Goal: Information Seeking & Learning: Learn about a topic

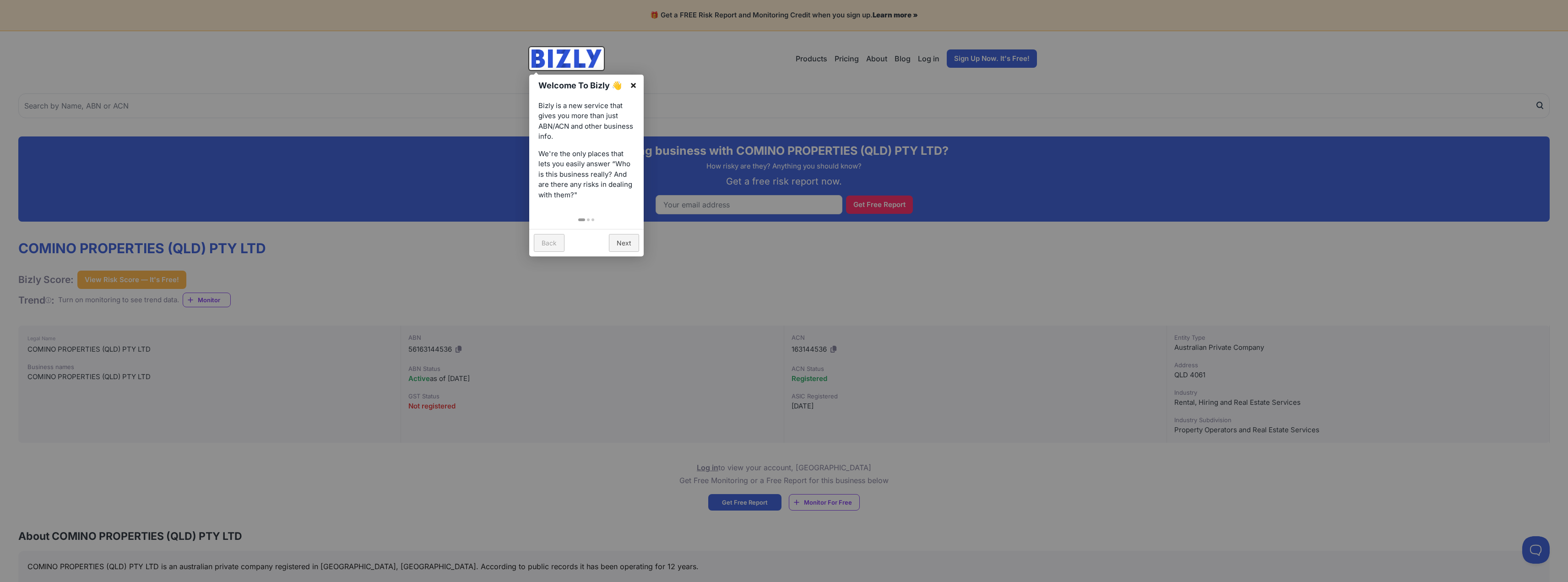
click at [633, 83] on link "×" at bounding box center [633, 85] width 20 height 20
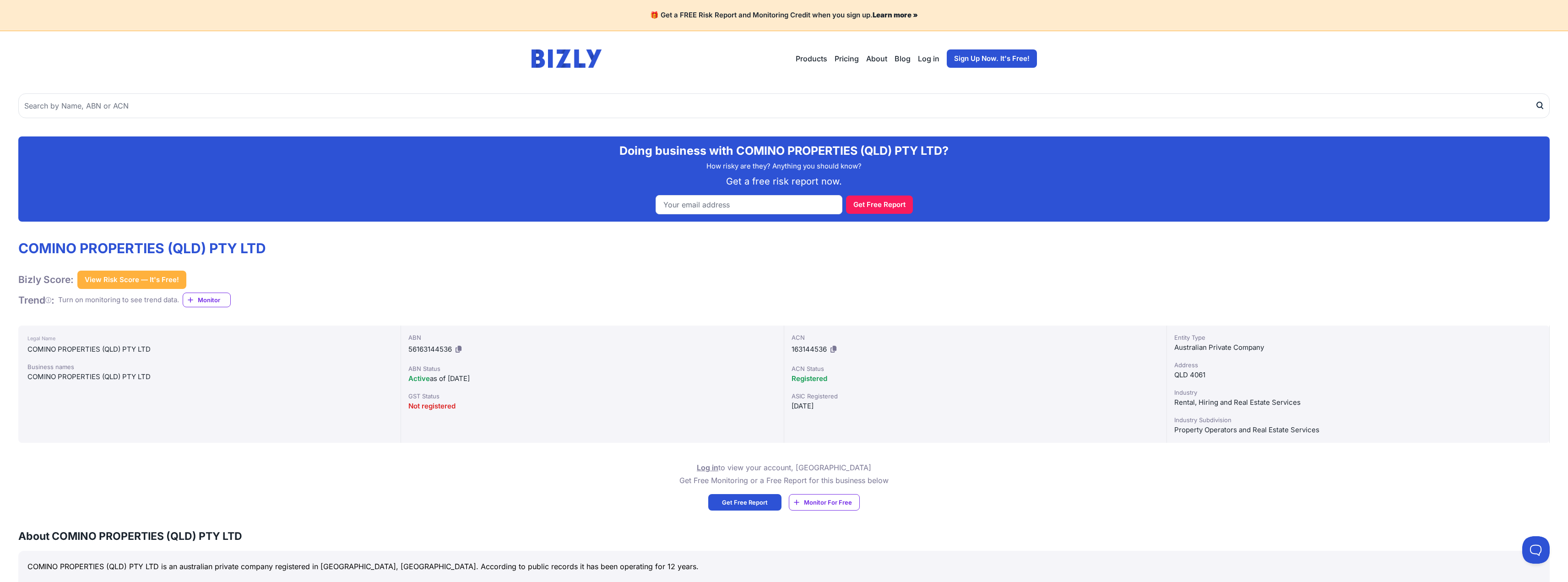
click at [146, 281] on button "View Risk Score — It's Free!" at bounding box center [132, 279] width 109 height 18
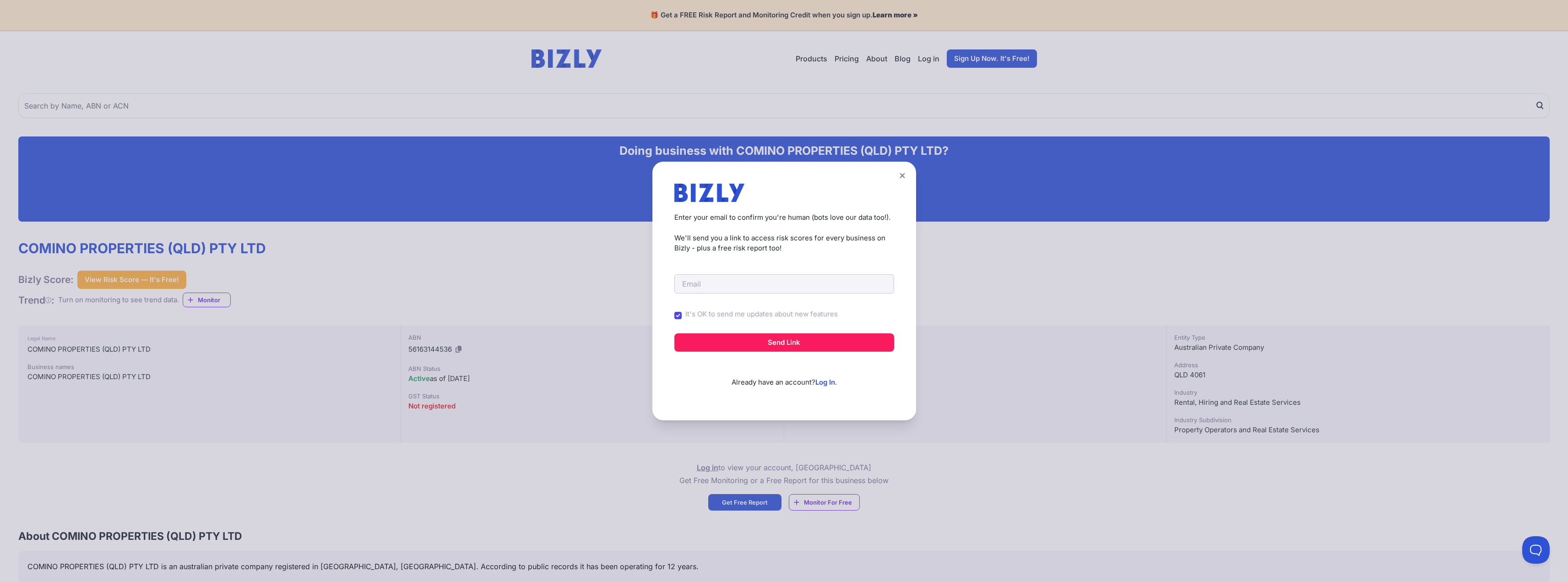
click at [905, 172] on icon at bounding box center [902, 175] width 5 height 6
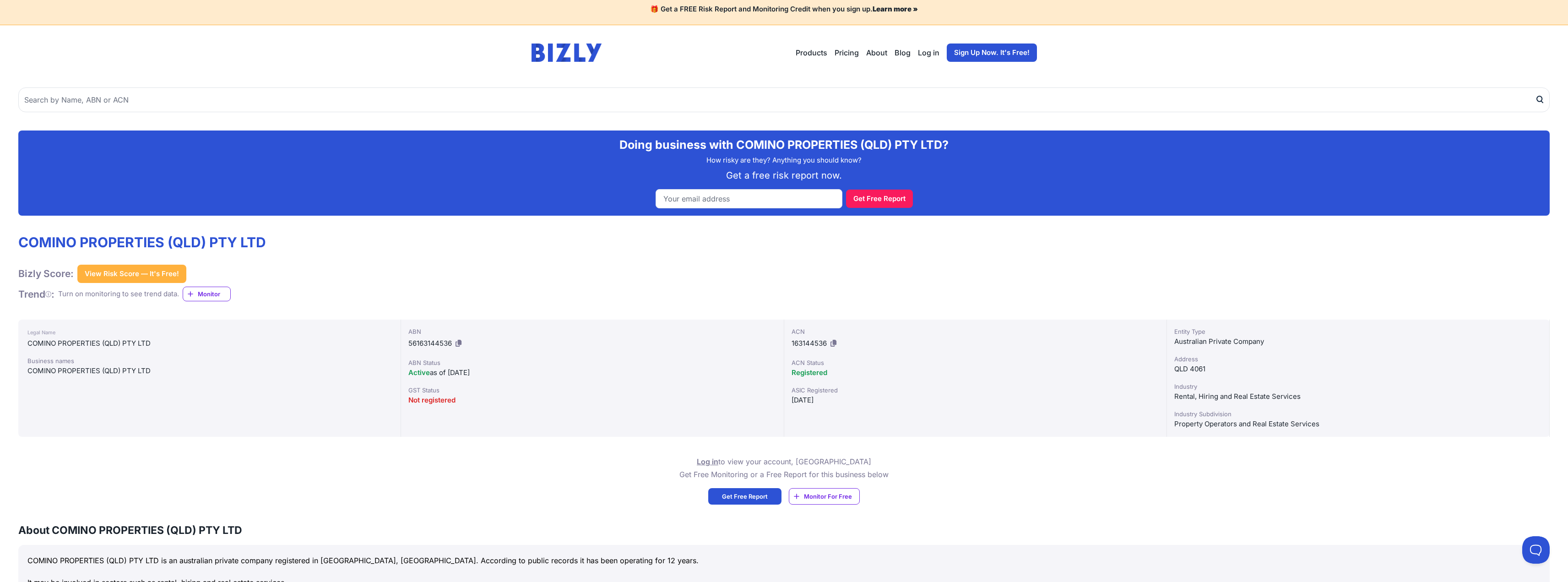
scroll to position [46, 0]
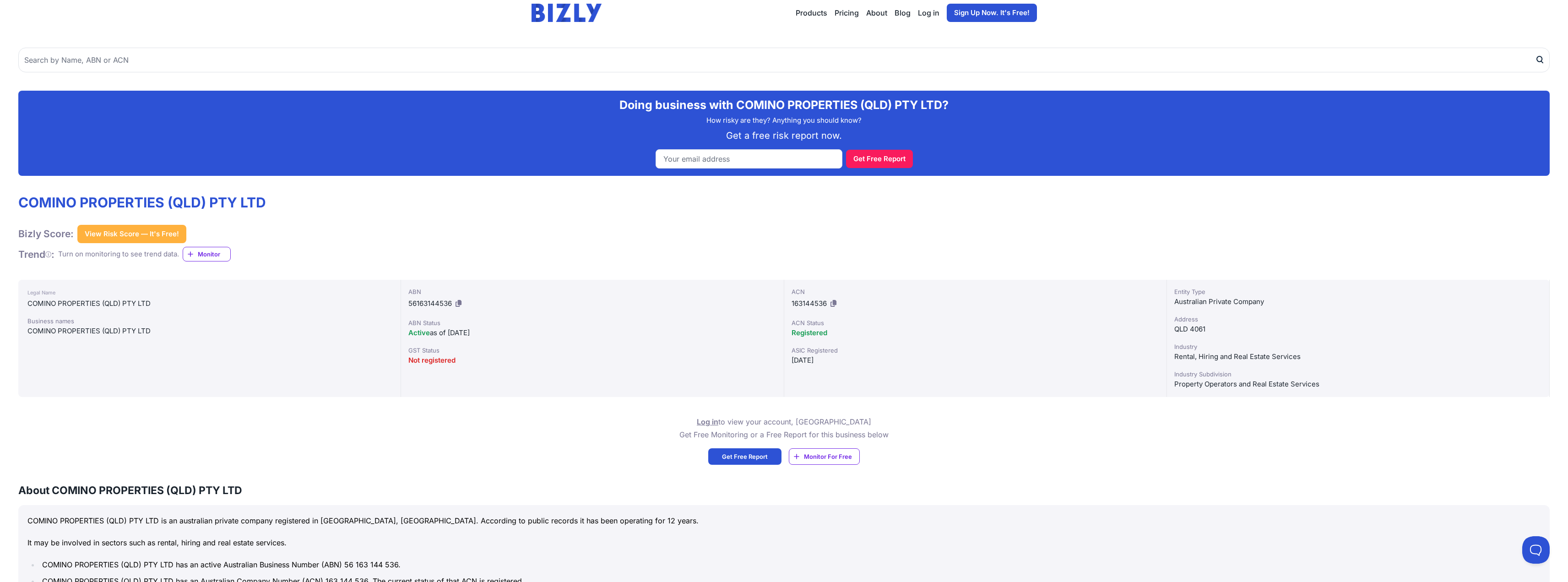
drag, startPoint x: 1208, startPoint y: 328, endPoint x: 1174, endPoint y: 328, distance: 34.0
click at [1158, 331] on div "Legal Name COMINO PROPERTIES (QLD) PTY LTD Business names COMINO PROPERTIES (QL…" at bounding box center [783, 337] width 1531 height 117
click at [1174, 328] on div "QLD 4061" at bounding box center [1358, 329] width 367 height 11
click at [1184, 327] on div "QLD 4061" at bounding box center [1358, 329] width 367 height 11
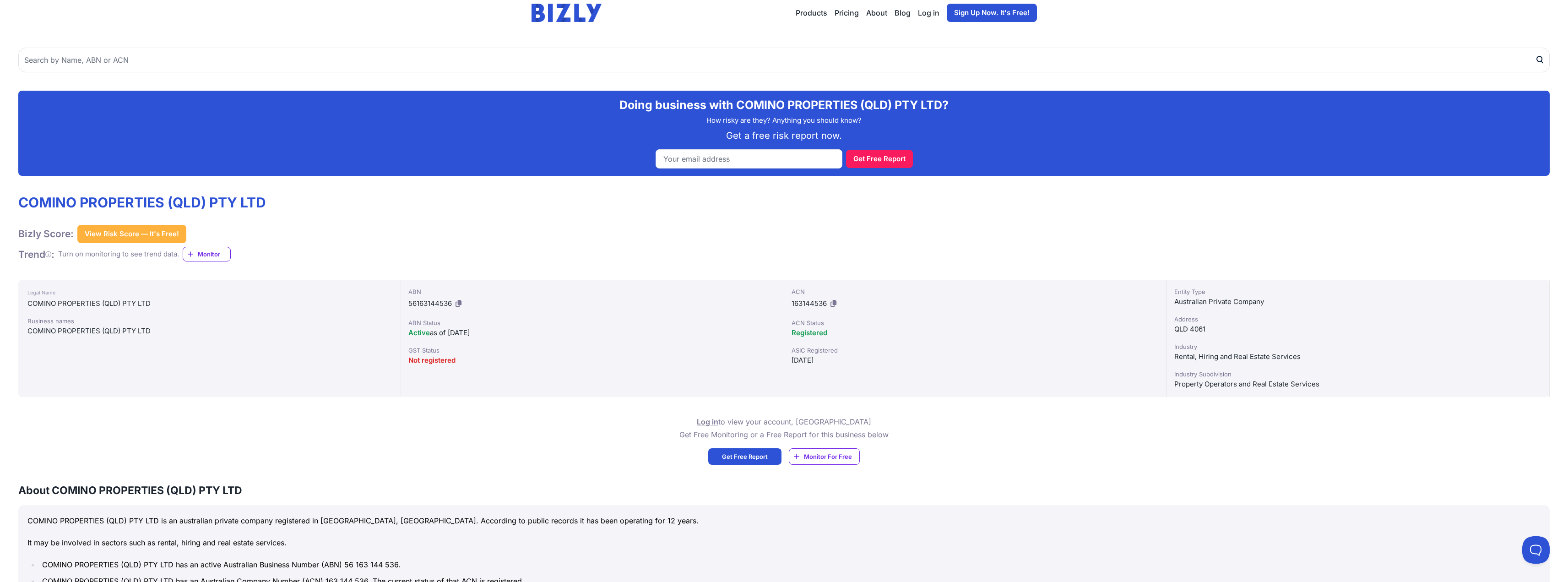
click at [1184, 327] on div "QLD 4061" at bounding box center [1358, 329] width 367 height 11
copy div "QLD 4061"
